Goal: Information Seeking & Learning: Learn about a topic

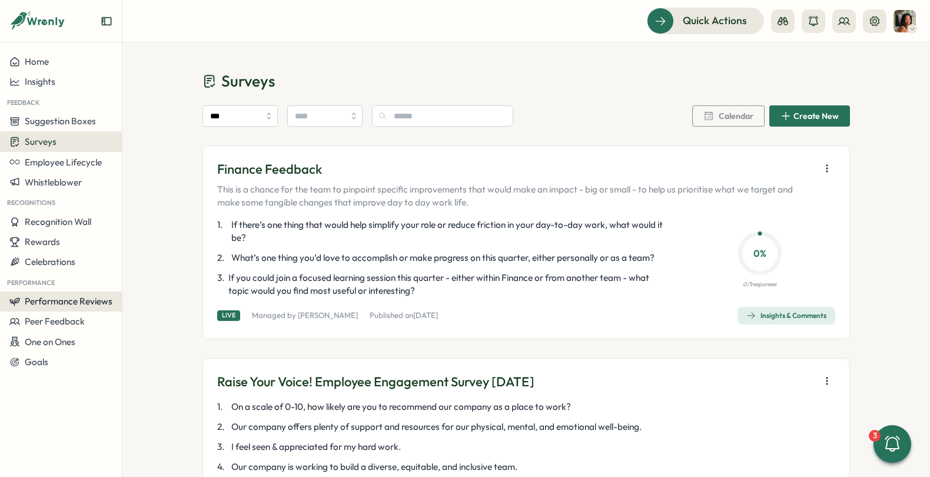
click at [81, 304] on span "Performance Reviews" at bounding box center [69, 301] width 88 height 11
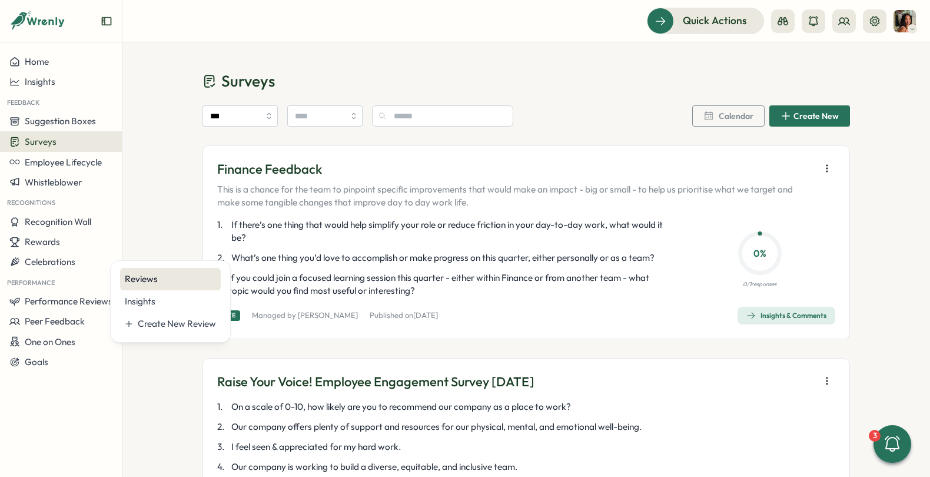
click at [145, 280] on div "Reviews" at bounding box center [170, 279] width 91 height 13
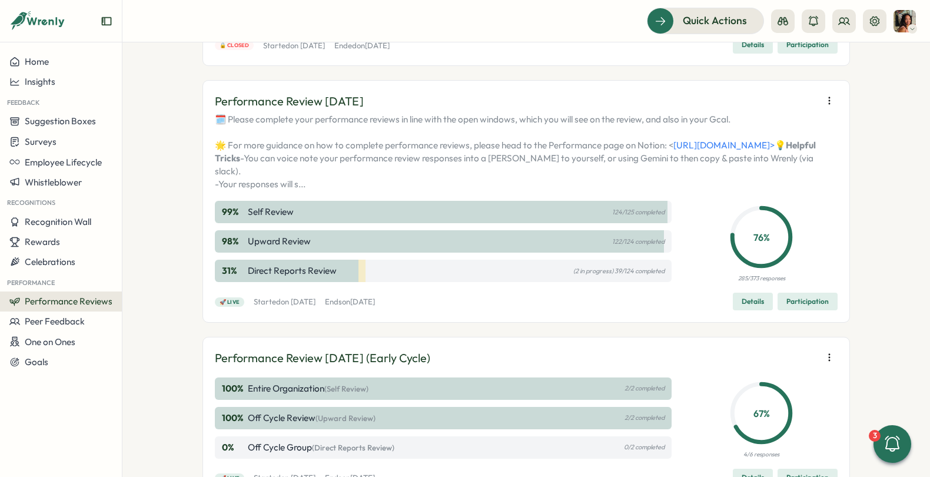
scroll to position [202, 0]
click at [795, 309] on span "Participation" at bounding box center [807, 301] width 42 height 16
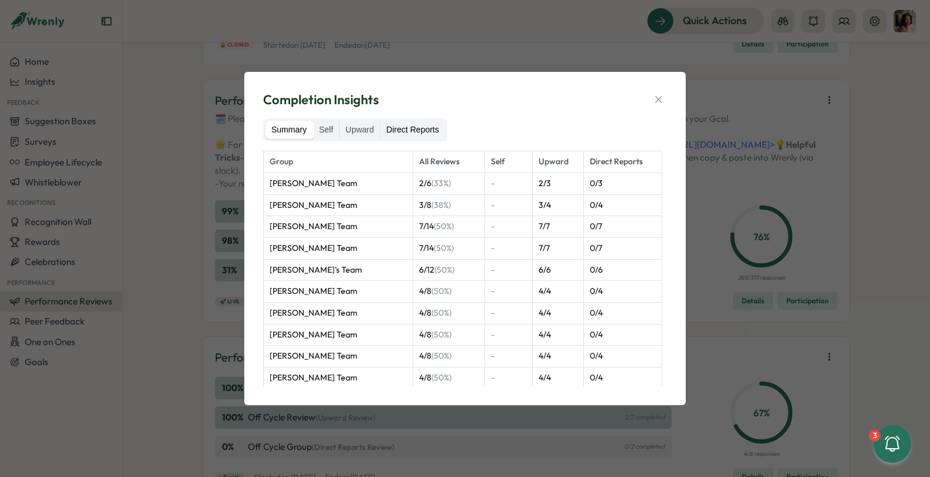
click at [432, 134] on label "Direct Reports" at bounding box center [412, 130] width 64 height 19
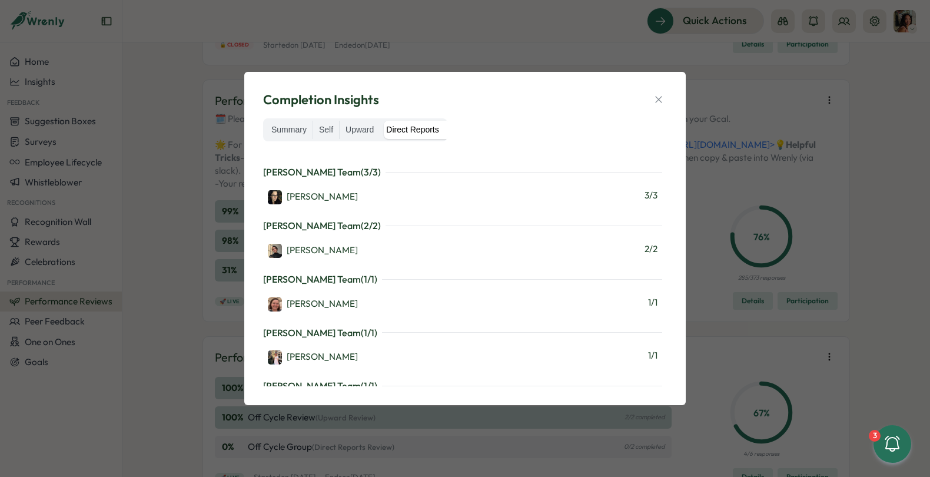
scroll to position [1991, 0]
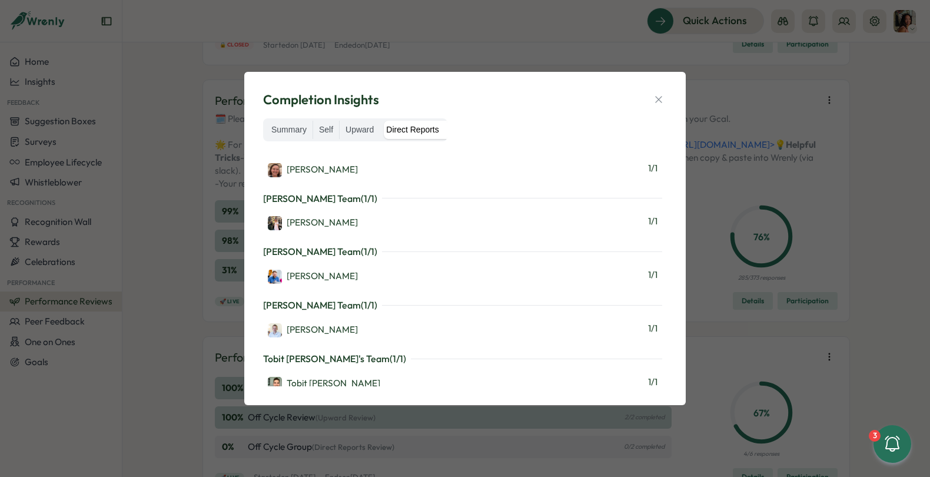
click at [514, 67] on div "Completion Insights Summary Self Upward Direct Reports [PERSON_NAME] Team ( 0 /…" at bounding box center [465, 238] width 930 height 477
click at [845, 16] on div "Completion Insights Summary Self Upward Direct Reports [PERSON_NAME] Team ( 0 /…" at bounding box center [465, 238] width 930 height 477
click at [657, 99] on icon "button" at bounding box center [659, 100] width 12 height 12
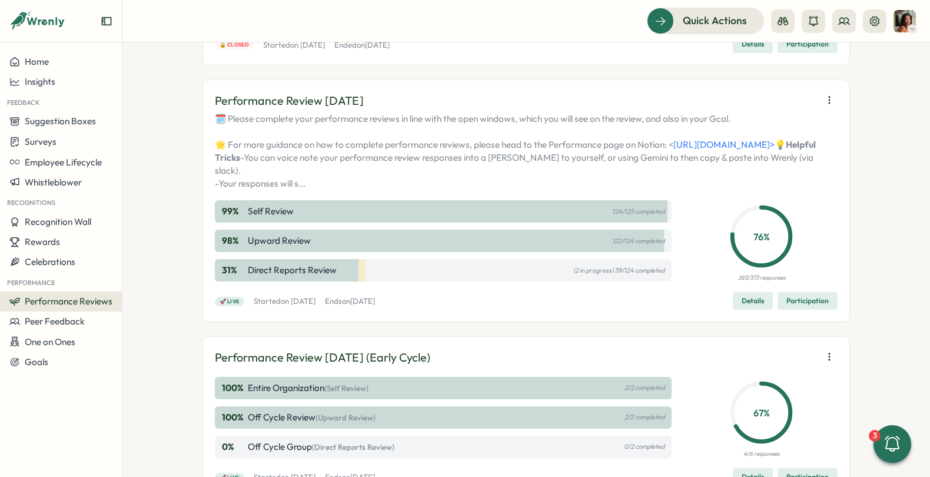
click at [859, 20] on div at bounding box center [828, 21] width 115 height 24
click at [845, 20] on icon at bounding box center [844, 21] width 12 height 12
click at [821, 58] on div "Org Members" at bounding box center [845, 58] width 74 height 13
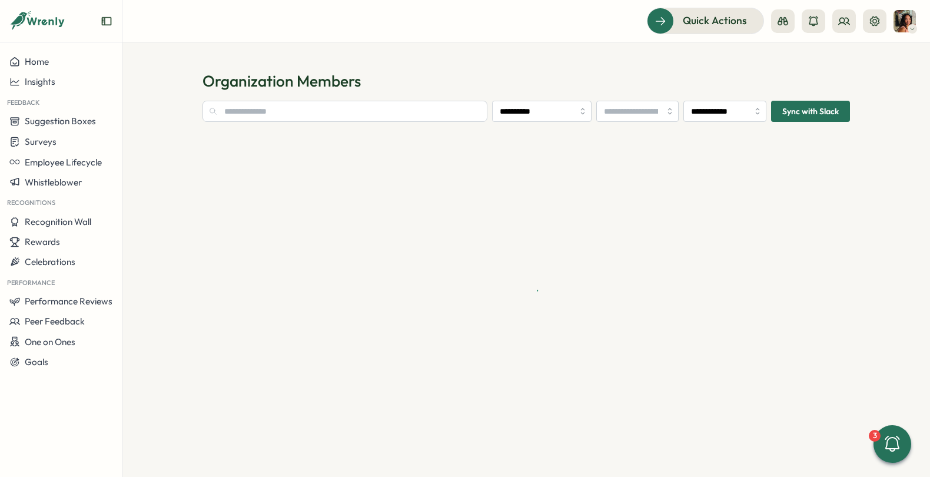
type input "**********"
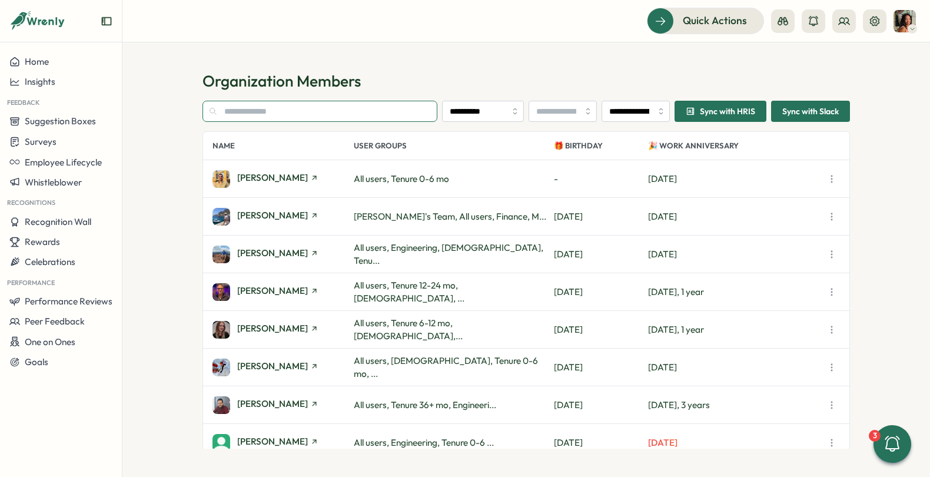
click at [320, 113] on input "text" at bounding box center [319, 111] width 235 height 21
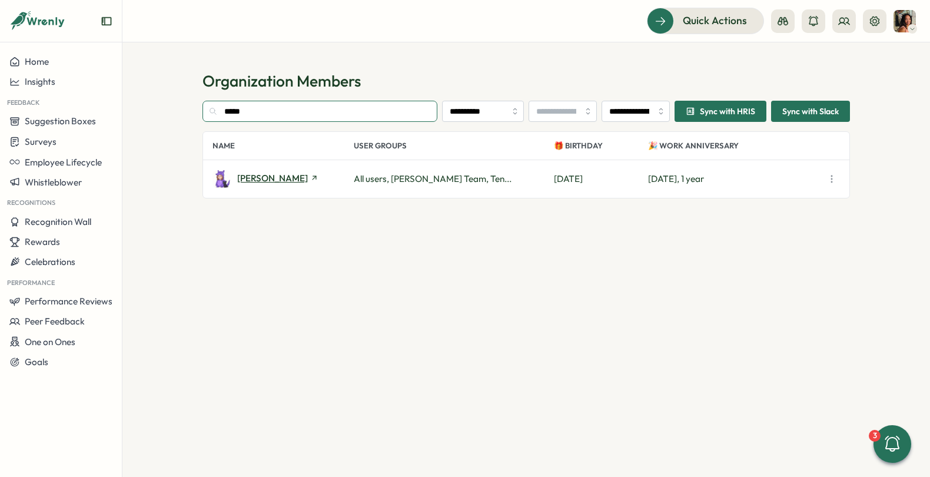
type input "*****"
click at [244, 176] on span "[PERSON_NAME]" at bounding box center [272, 178] width 71 height 9
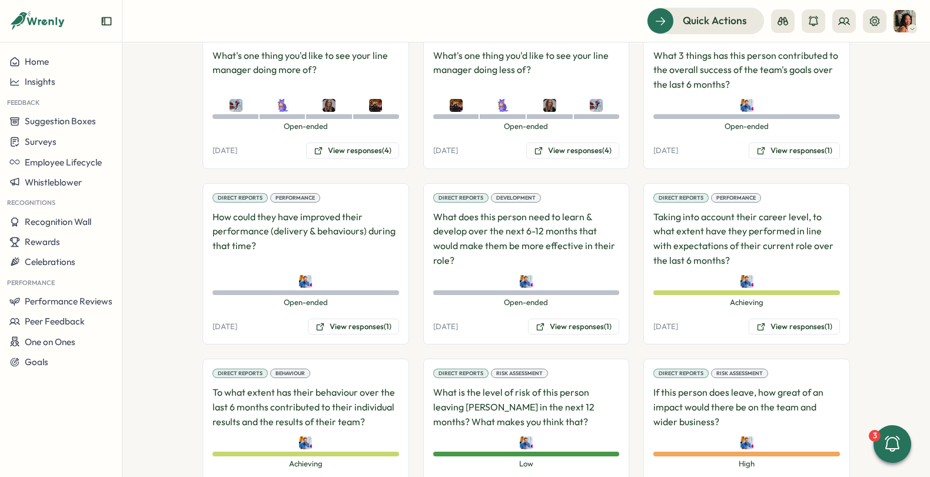
scroll to position [1171, 0]
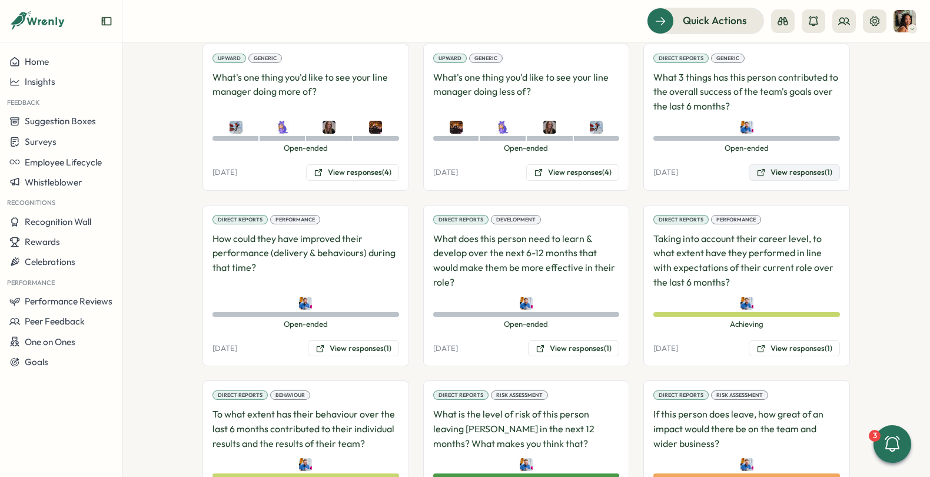
click at [777, 164] on button "View responses (1)" at bounding box center [794, 172] width 91 height 16
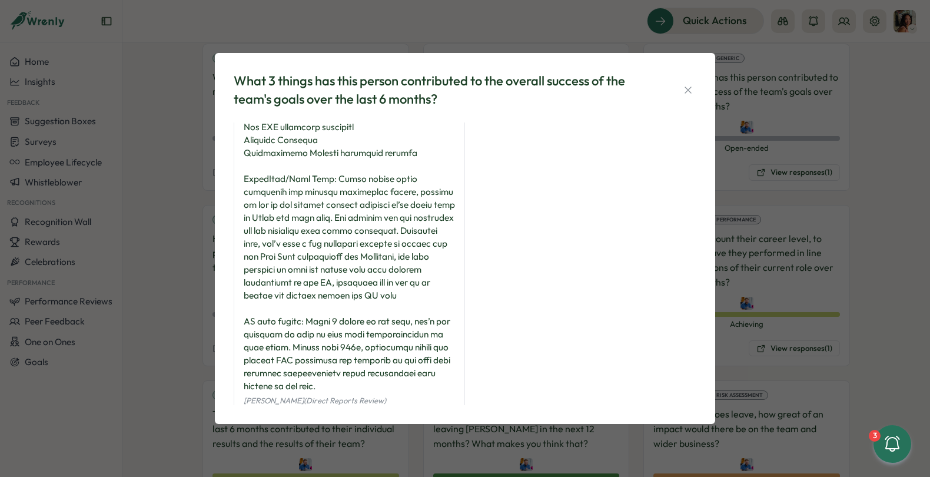
scroll to position [249, 0]
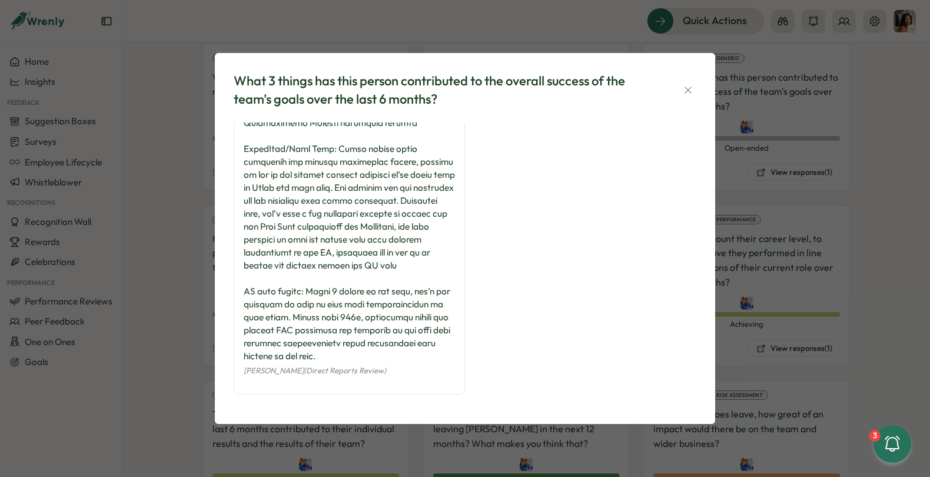
click at [182, 308] on div "What 3 things has this person contributed to the overall success of the team's …" at bounding box center [465, 238] width 930 height 477
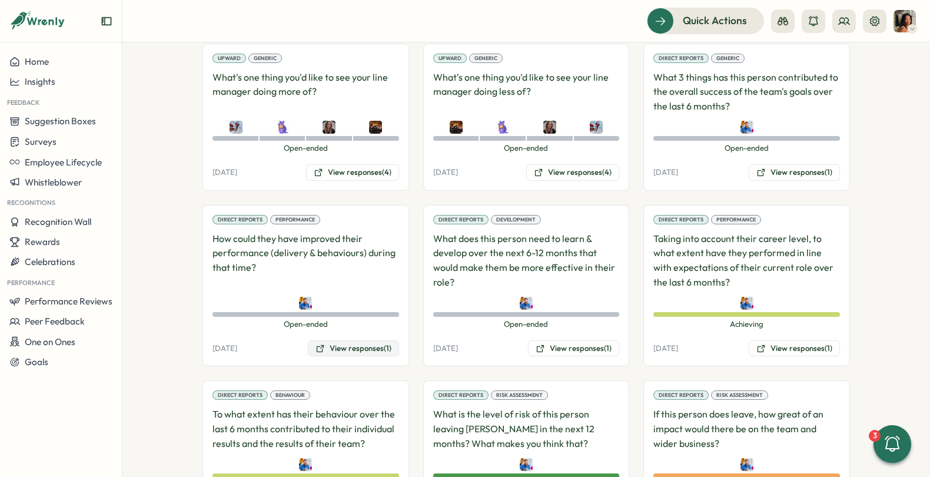
click at [359, 340] on button "View responses (1)" at bounding box center [353, 348] width 91 height 16
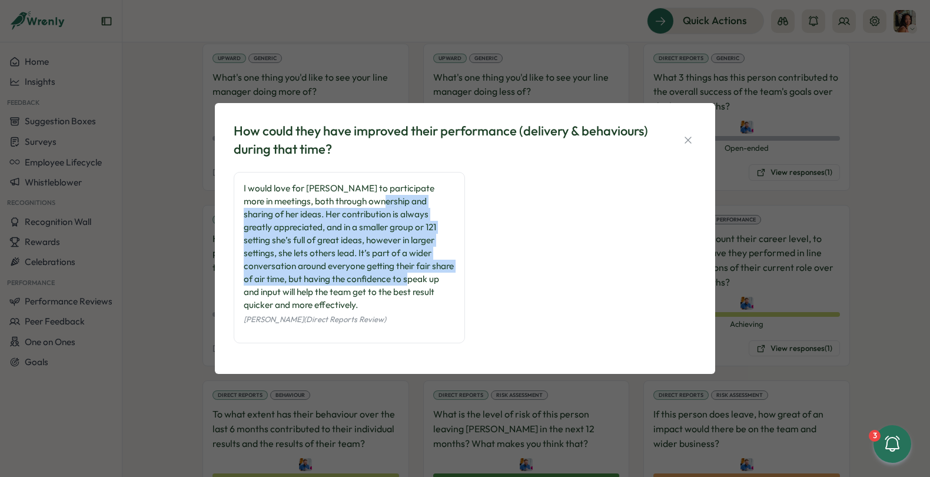
drag, startPoint x: 344, startPoint y: 202, endPoint x: 336, endPoint y: 289, distance: 87.5
click at [337, 289] on div "I would love for [PERSON_NAME] to participate more in meetings, both through ow…" at bounding box center [349, 247] width 211 height 130
click at [336, 289] on div "I would love for [PERSON_NAME] to participate more in meetings, both through ow…" at bounding box center [349, 247] width 211 height 130
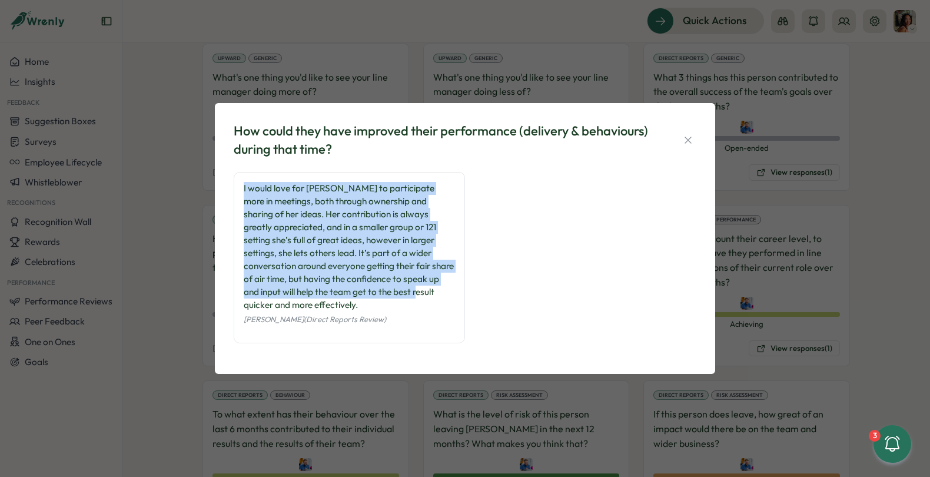
drag, startPoint x: 336, startPoint y: 296, endPoint x: 259, endPoint y: 180, distance: 138.9
click at [259, 180] on div "I would love for [PERSON_NAME] to participate more in meetings, both through ow…" at bounding box center [349, 257] width 231 height 171
drag, startPoint x: 259, startPoint y: 180, endPoint x: 296, endPoint y: 333, distance: 157.5
click at [297, 333] on div "I would love for [PERSON_NAME] to participate more in meetings, both through ow…" at bounding box center [349, 257] width 231 height 171
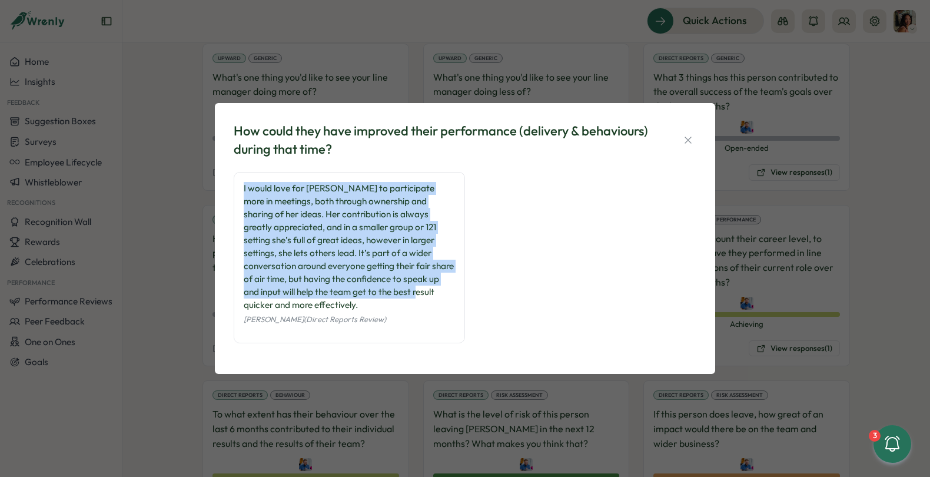
click at [296, 333] on div "I would love for [PERSON_NAME] to participate more in meetings, both through ow…" at bounding box center [349, 257] width 231 height 171
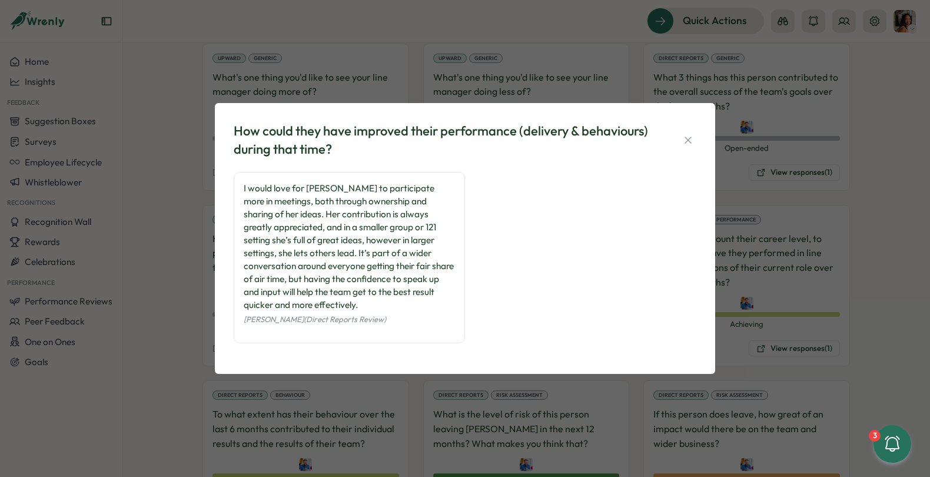
click at [178, 410] on div "How could they have improved their performance (delivery & behaviours) during t…" at bounding box center [465, 238] width 930 height 477
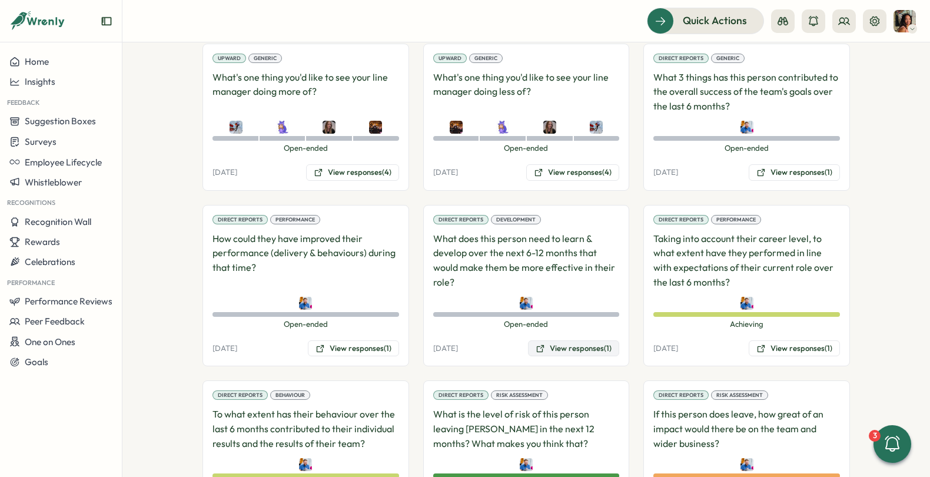
click at [548, 340] on button "View responses (1)" at bounding box center [573, 348] width 91 height 16
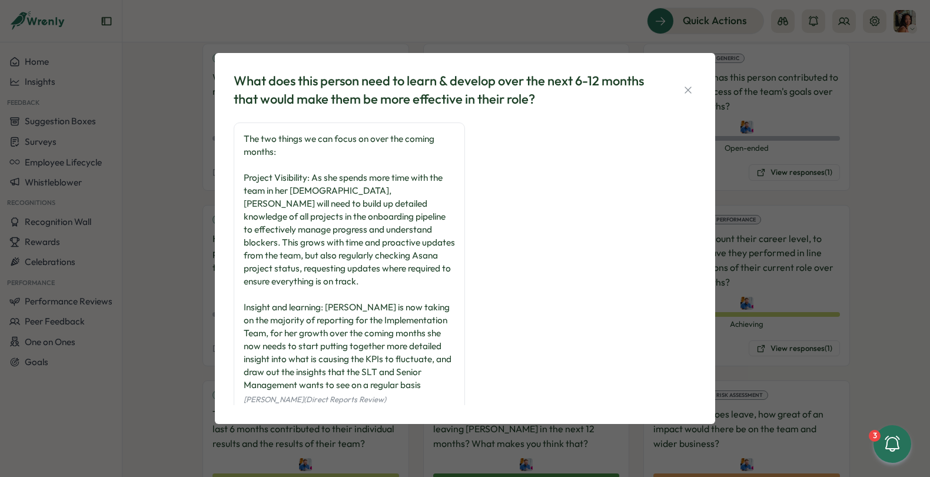
scroll to position [16, 0]
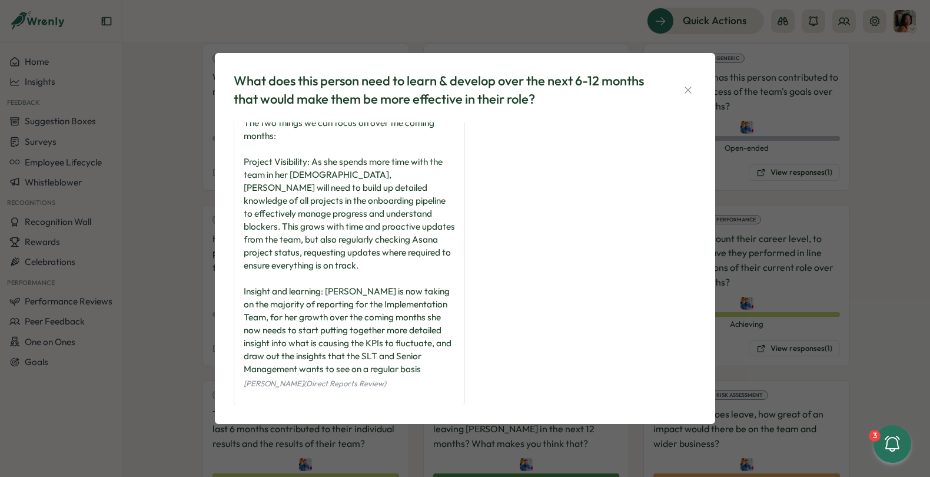
click at [782, 296] on div "What does this person need to learn & develop over the next 6-12 months that wo…" at bounding box center [465, 238] width 930 height 477
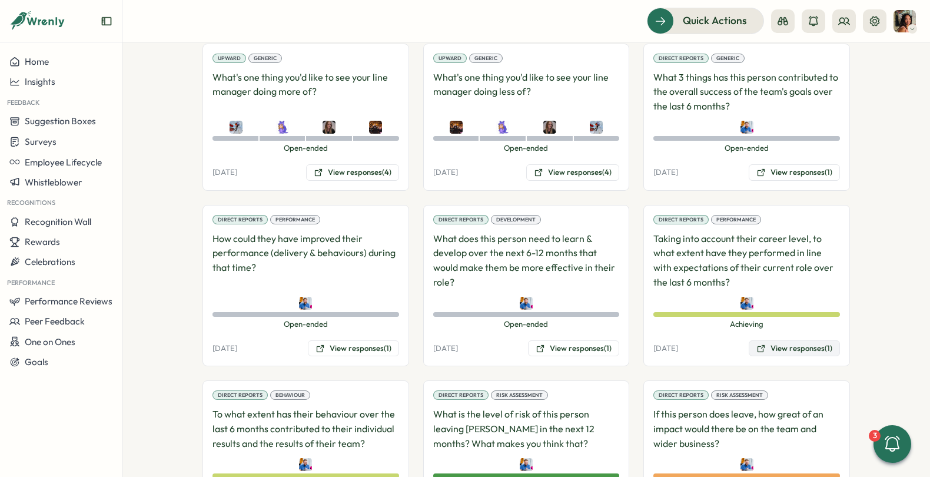
click at [775, 340] on button "View responses (1)" at bounding box center [794, 348] width 91 height 16
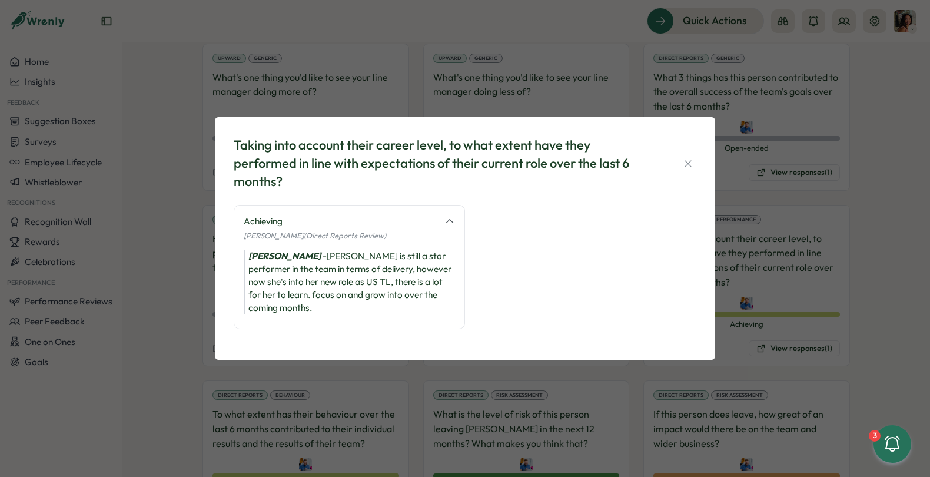
click at [199, 404] on div "Taking into account their career level, to what extent have they performed in l…" at bounding box center [465, 238] width 930 height 477
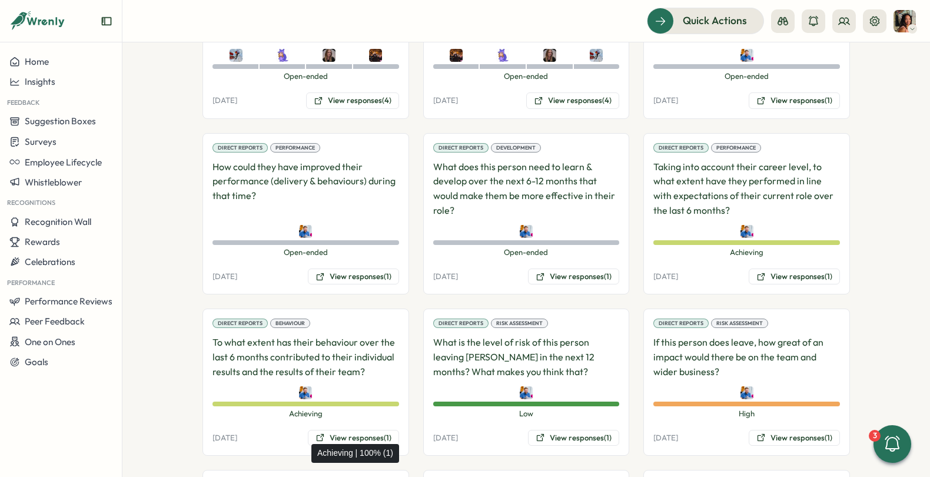
scroll to position [1259, 0]
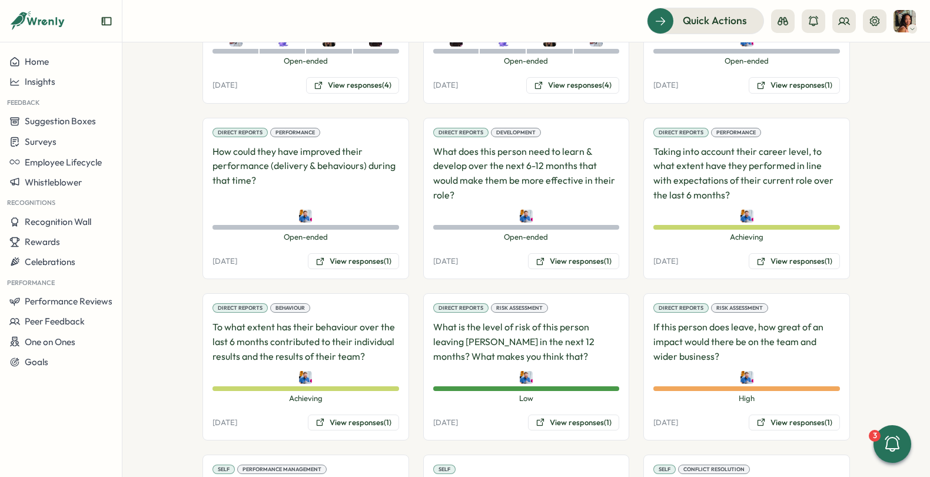
click at [326, 406] on div "Direct Reports Behaviour To what extent has their behaviour over the last 6 mon…" at bounding box center [305, 366] width 207 height 147
click at [326, 414] on button "View responses (1)" at bounding box center [353, 422] width 91 height 16
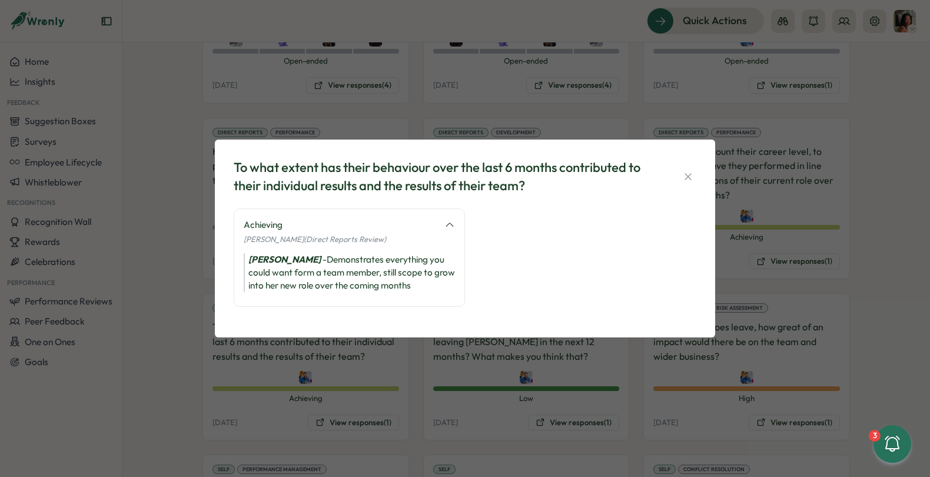
click at [481, 407] on div "To what extent has their behaviour over the last 6 months contributed to their …" at bounding box center [465, 238] width 930 height 477
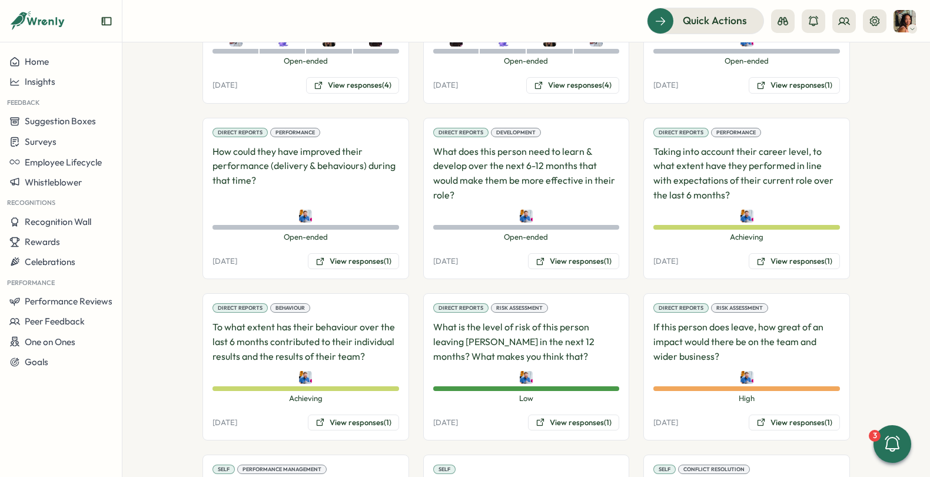
click at [563, 407] on div "Direct Reports Risk Assessment What is the level of risk of this person leaving…" at bounding box center [526, 366] width 207 height 147
click at [563, 414] on button "View responses (1)" at bounding box center [573, 422] width 91 height 16
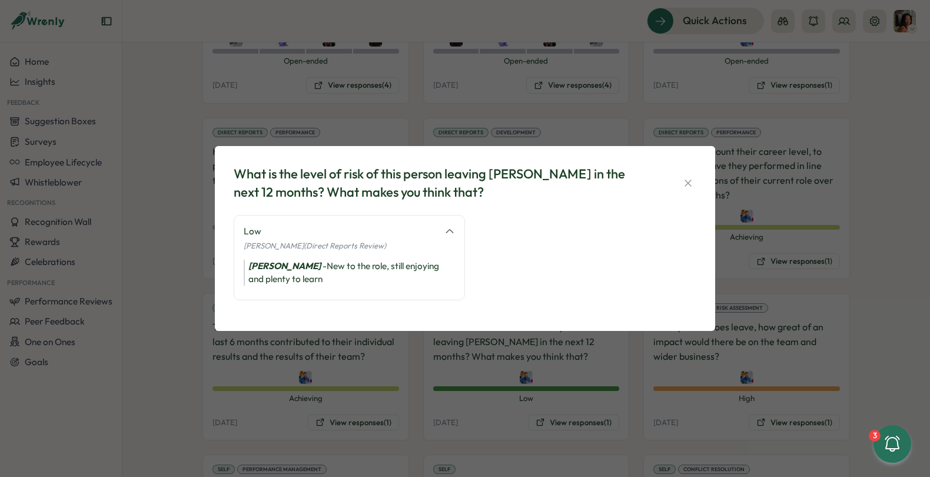
click at [711, 397] on div "What is the level of risk of this person leaving [PERSON_NAME] in the next 12 m…" at bounding box center [465, 238] width 930 height 477
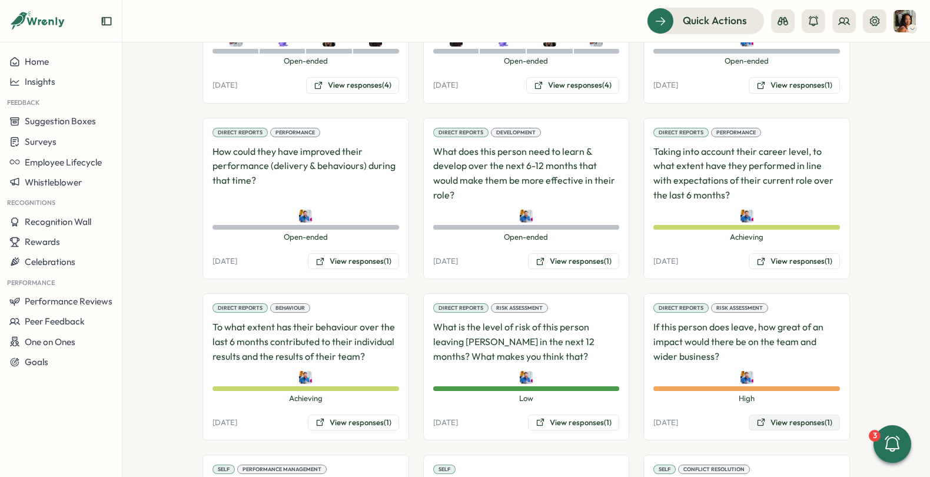
click at [785, 414] on button "View responses (1)" at bounding box center [794, 422] width 91 height 16
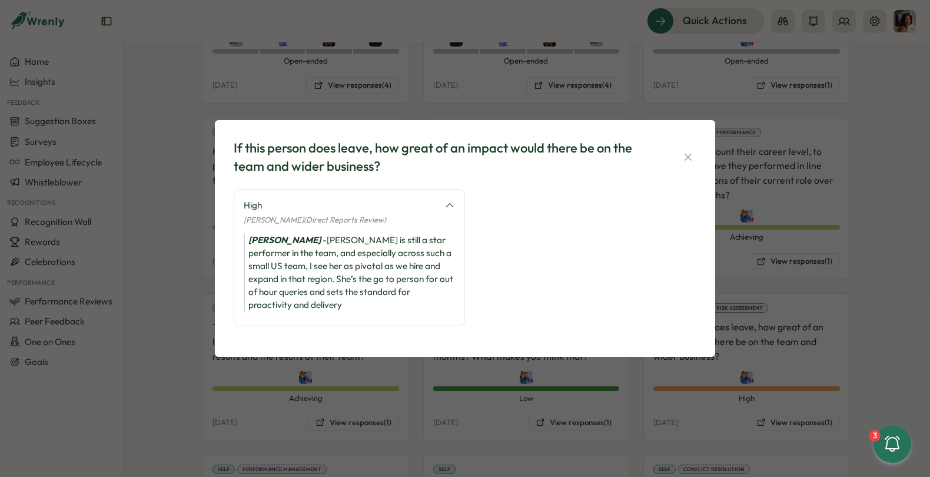
click at [447, 442] on div "If this person does leave, how great of an impact would there be on the team an…" at bounding box center [465, 238] width 930 height 477
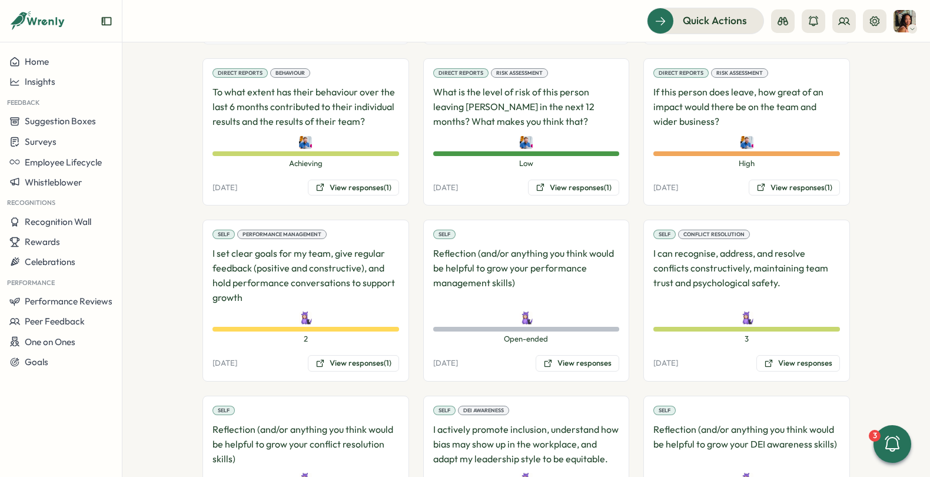
scroll to position [1495, 0]
click at [361, 327] on div "Self Performance Management I set clear goals for my team, give regular feedbac…" at bounding box center [305, 299] width 207 height 162
click at [360, 354] on button "View responses (1)" at bounding box center [353, 362] width 91 height 16
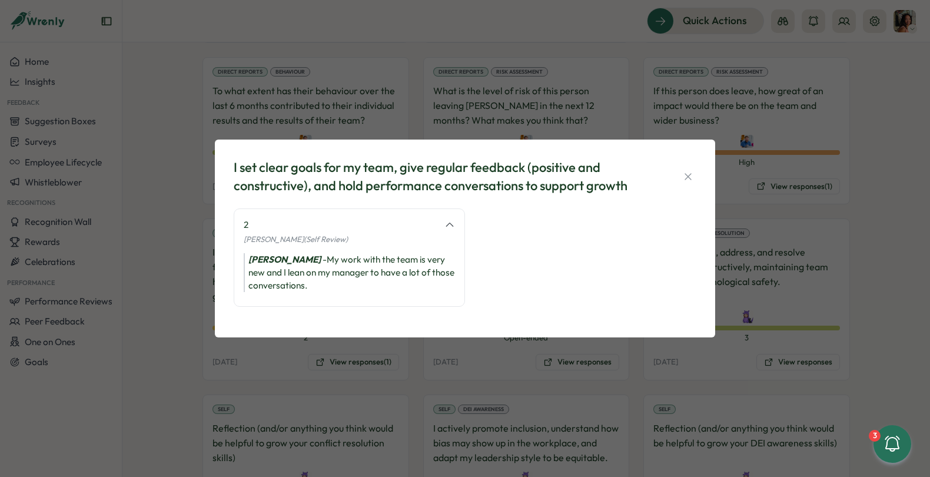
click at [351, 348] on div "I set clear goals for my team, give regular feedback (positive and constructive…" at bounding box center [465, 238] width 930 height 477
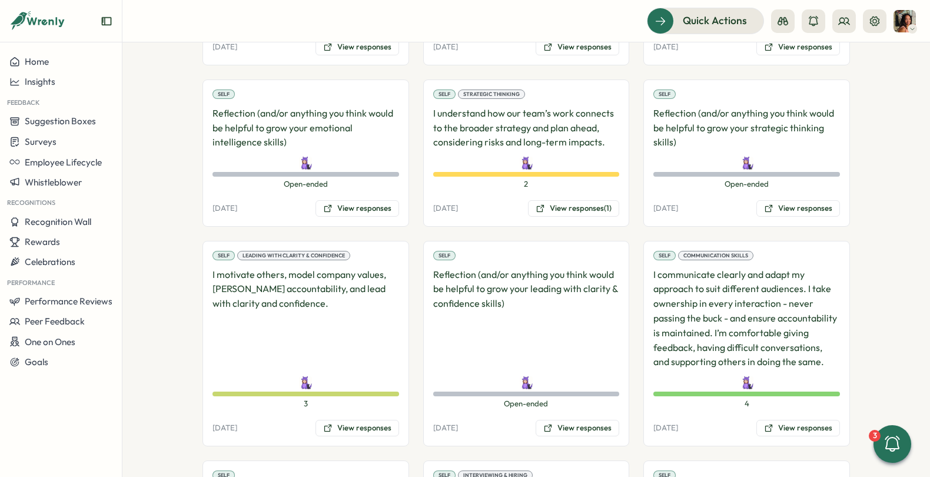
scroll to position [2533, 0]
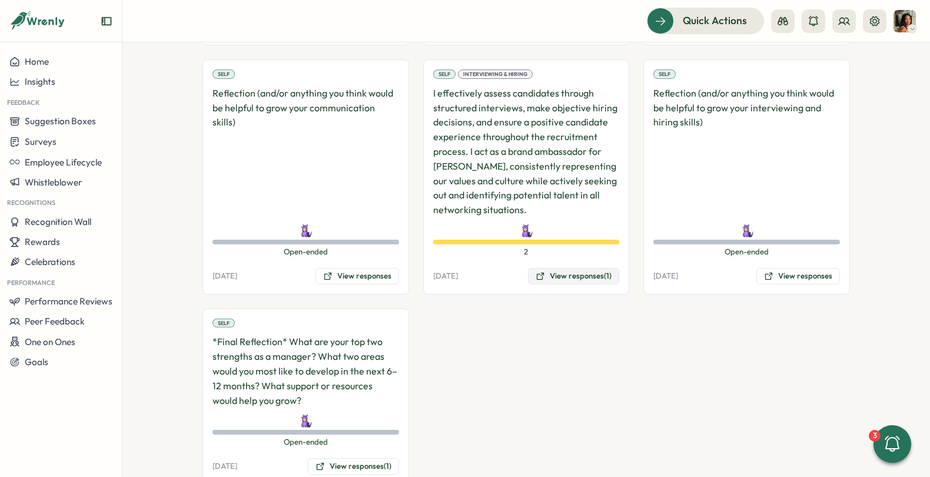
click at [559, 268] on button "View responses (1)" at bounding box center [573, 276] width 91 height 16
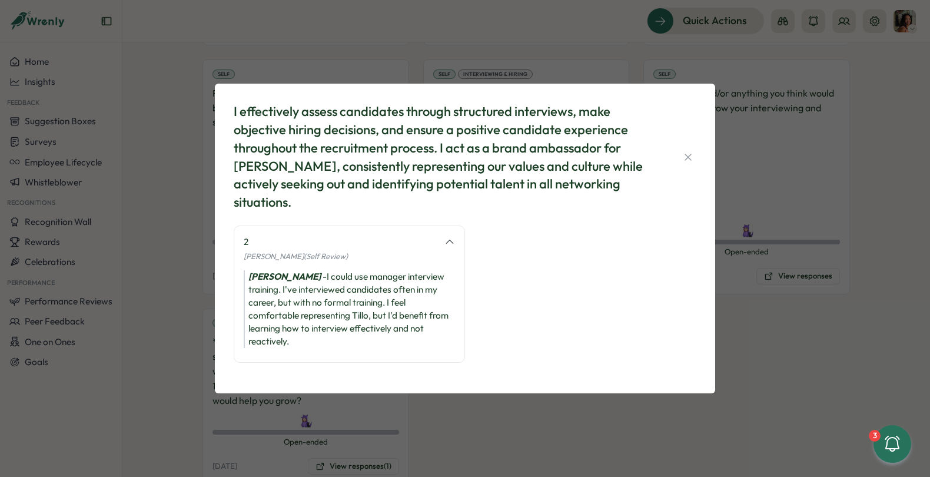
click at [463, 420] on div "I effectively assess candidates through structured interviews, make objective h…" at bounding box center [465, 238] width 930 height 477
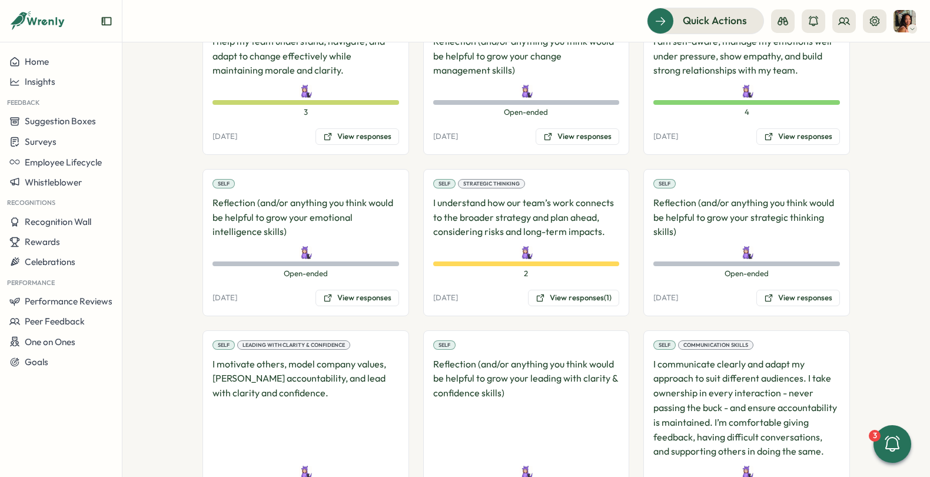
scroll to position [2010, 0]
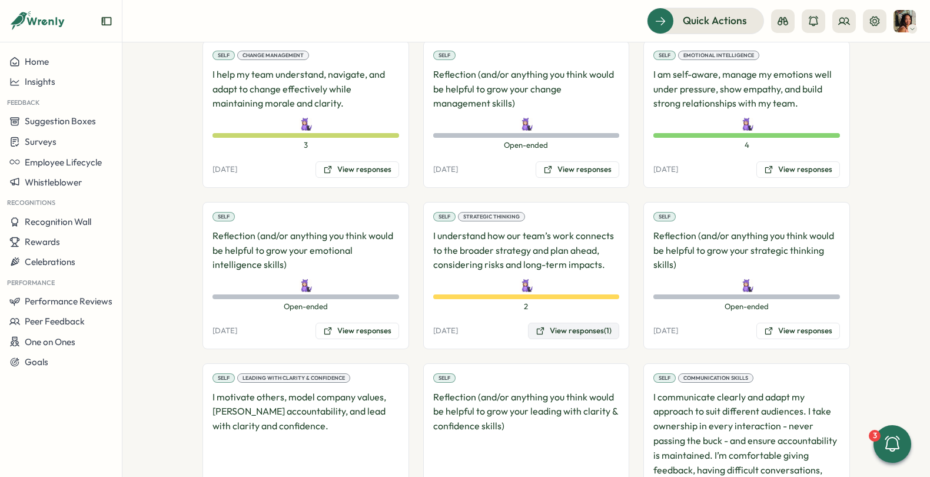
click at [557, 323] on button "View responses (1)" at bounding box center [573, 331] width 91 height 16
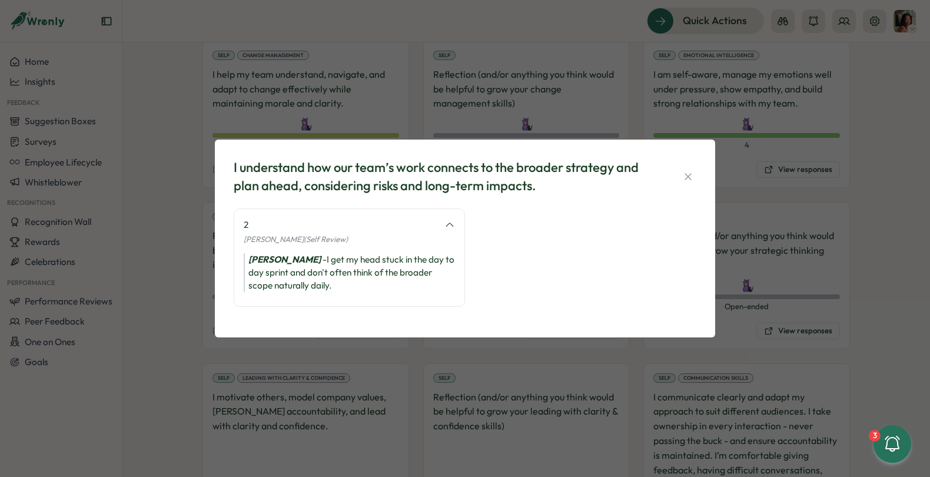
click at [447, 373] on div "I understand how our team’s work connects to the broader strategy and plan ahea…" at bounding box center [465, 238] width 930 height 477
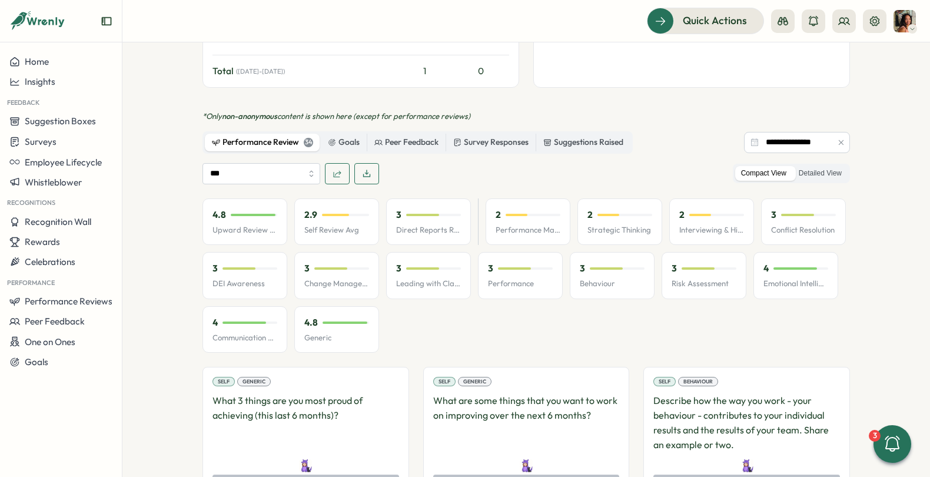
scroll to position [0, 0]
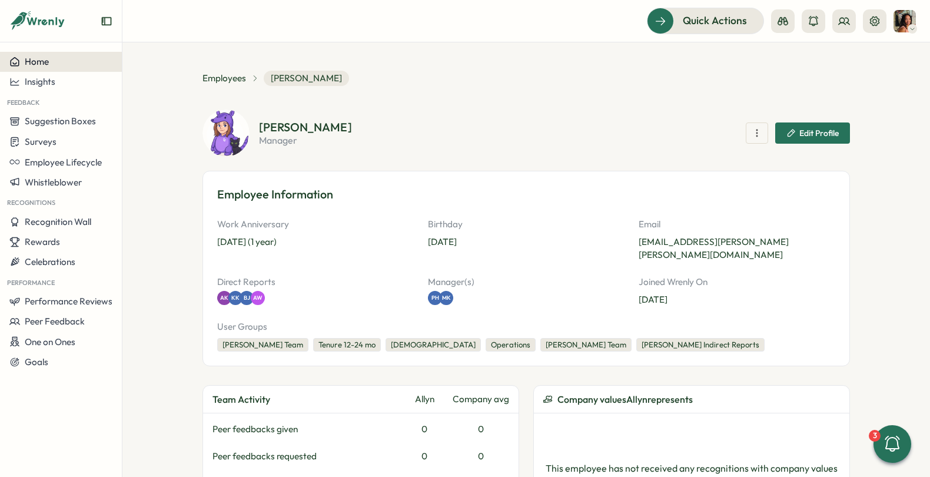
click at [50, 60] on div "Home" at bounding box center [60, 62] width 103 height 11
